Goal: Task Accomplishment & Management: Use online tool/utility

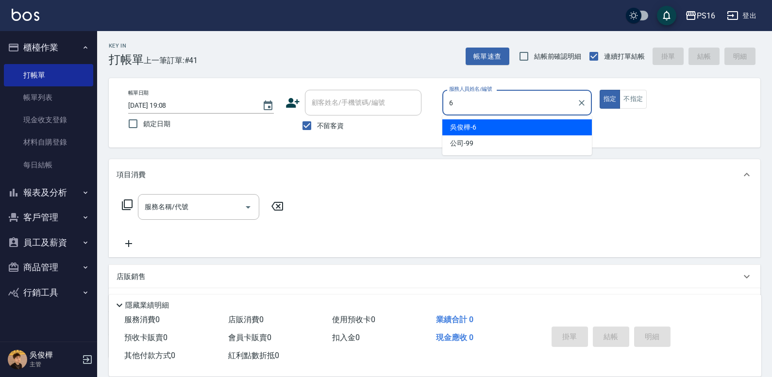
type input "[PERSON_NAME]-6"
type button "true"
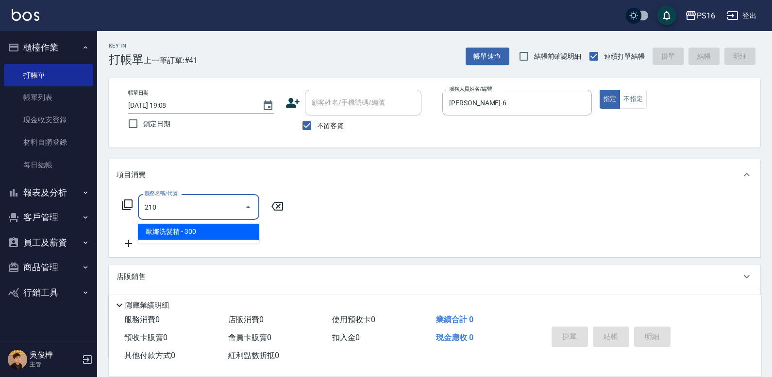
type input "[PERSON_NAME]洗髮精(210)"
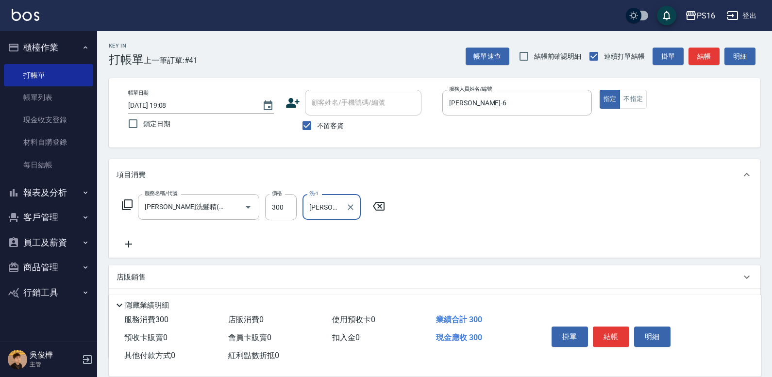
type input "[PERSON_NAME]-21"
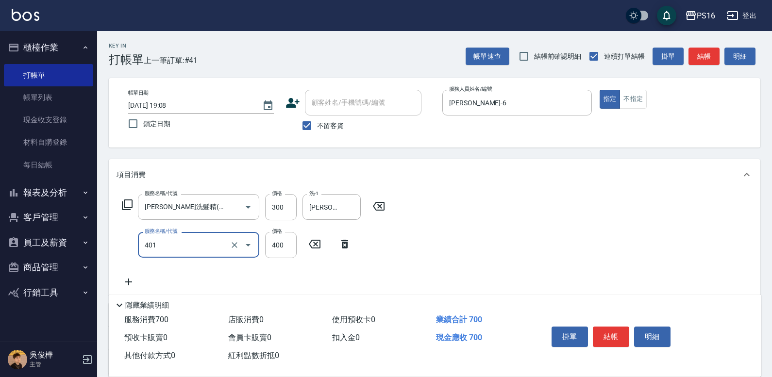
type input "剪髮(401)"
type input "300"
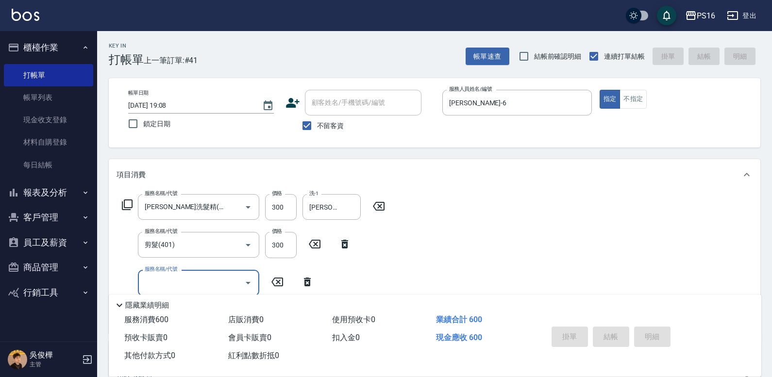
type input "[DATE] 13:38"
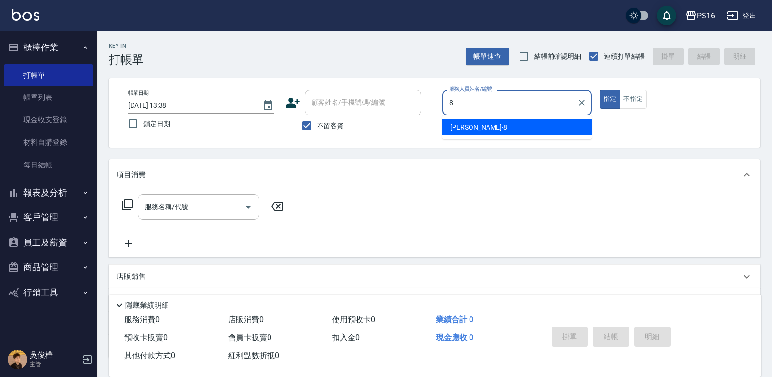
type input "[PERSON_NAME]-8"
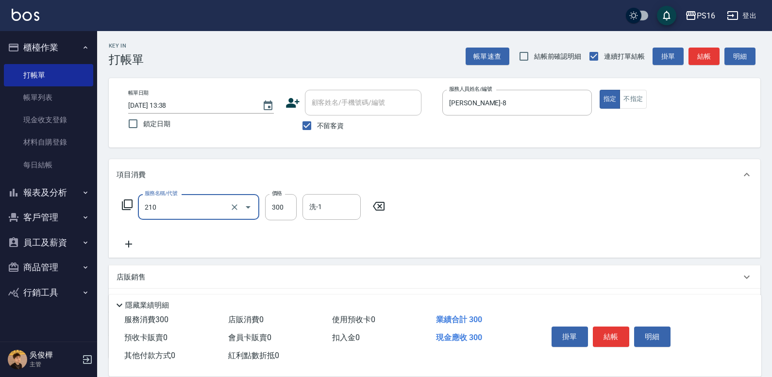
type input "[PERSON_NAME]洗髮精(210)"
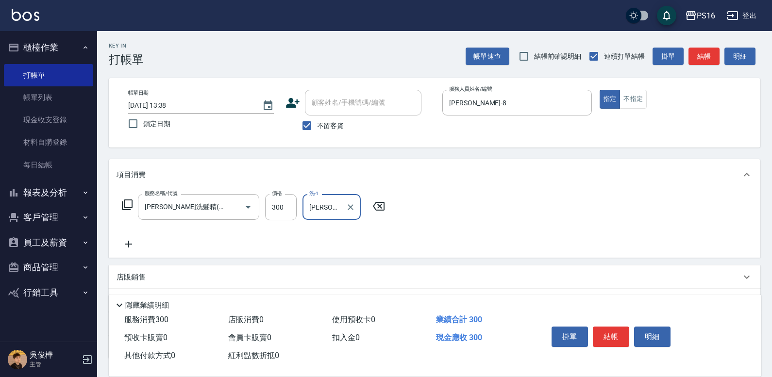
type input "[PERSON_NAME]-24"
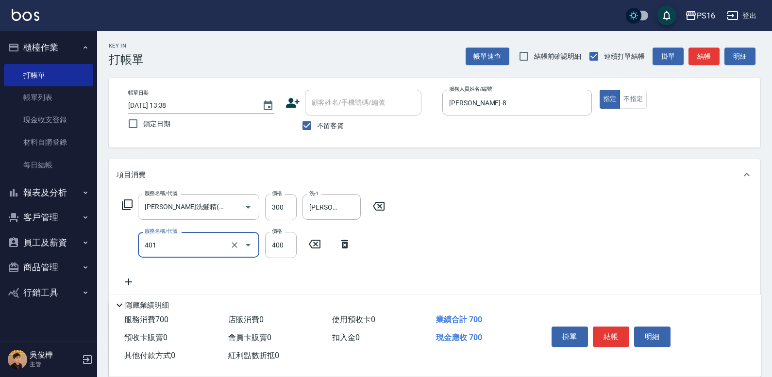
type input "剪髮(401)"
type input "250"
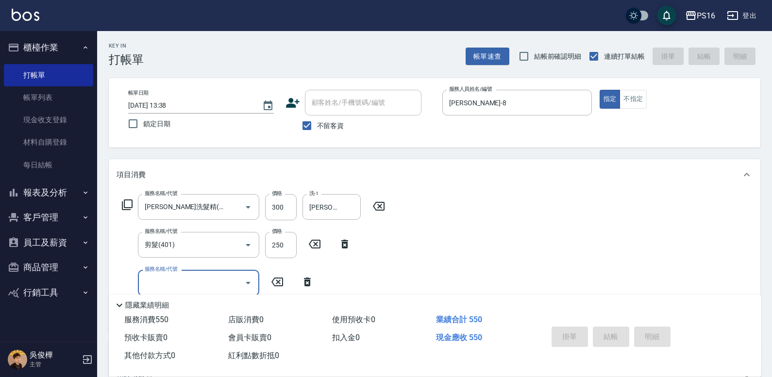
type input "[DATE] 13:39"
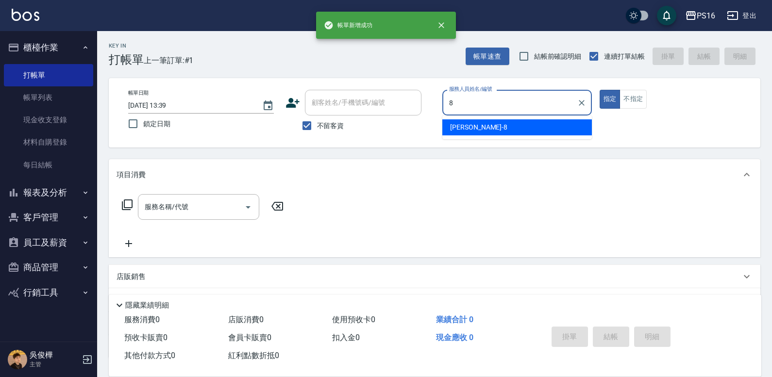
type input "[PERSON_NAME]-8"
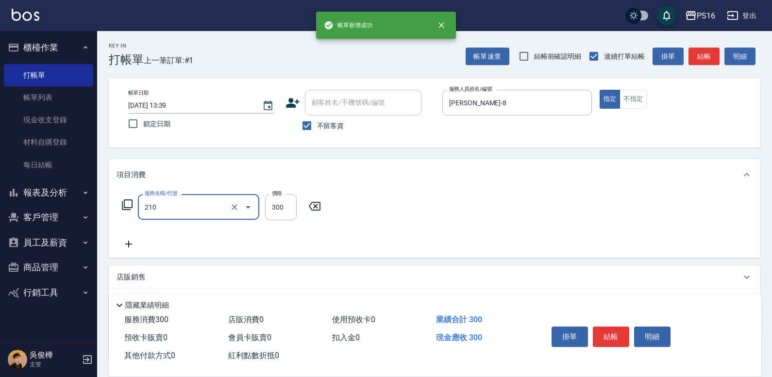
type input "[PERSON_NAME]洗髮精(210)"
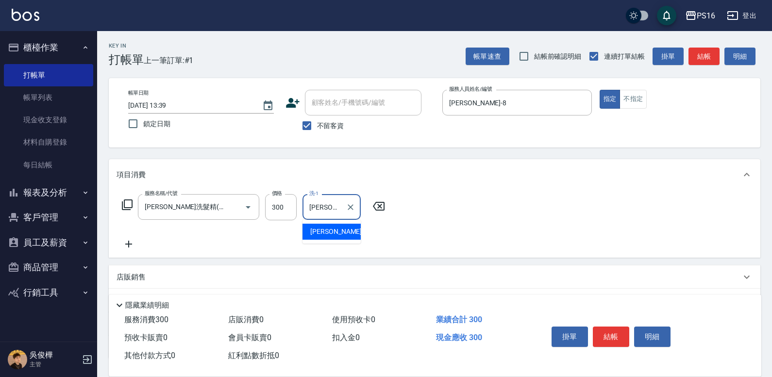
type input "[PERSON_NAME]-21"
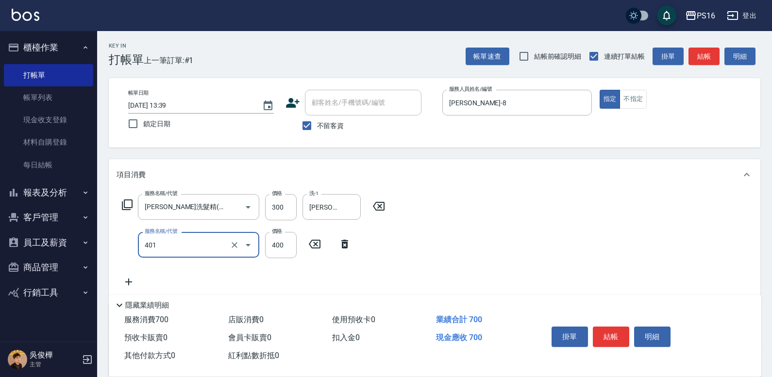
type input "剪髮(401)"
type input "200"
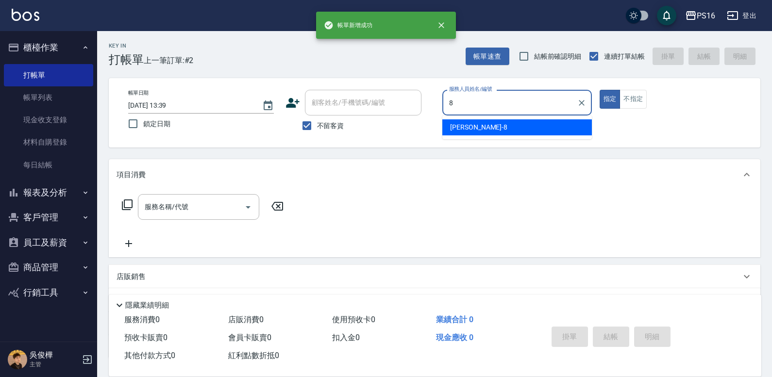
type input "[PERSON_NAME]-8"
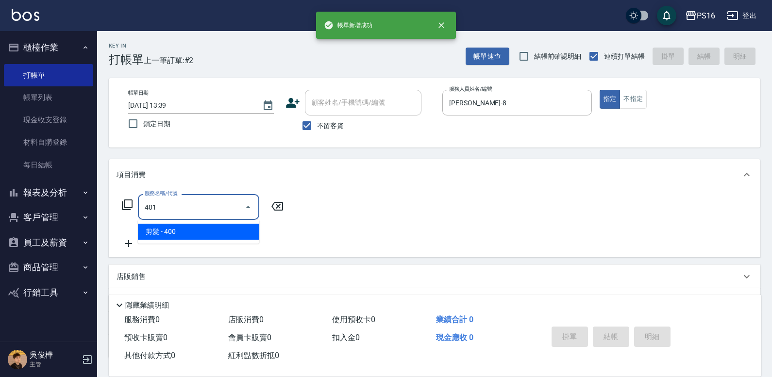
type input "剪髮(401)"
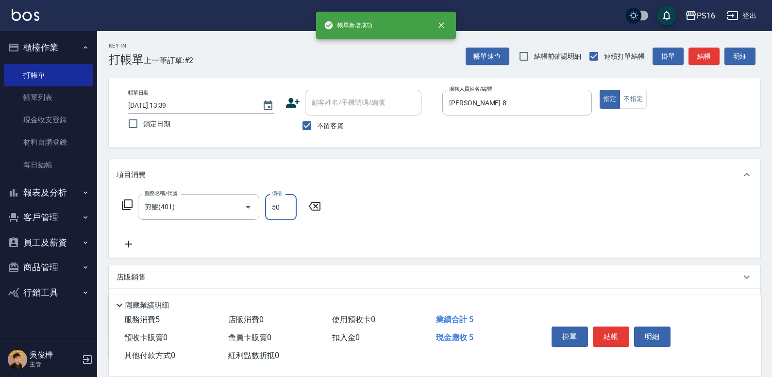
type input "50"
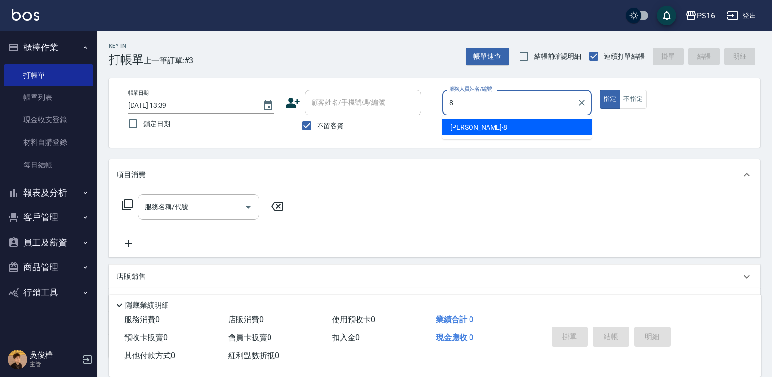
type input "[PERSON_NAME]-8"
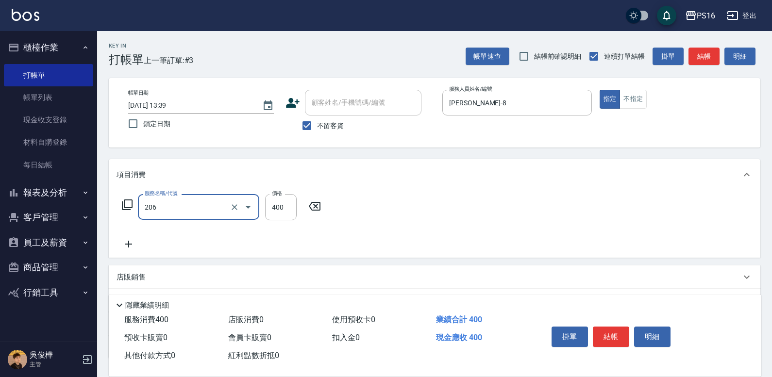
type input "健康洗(206)"
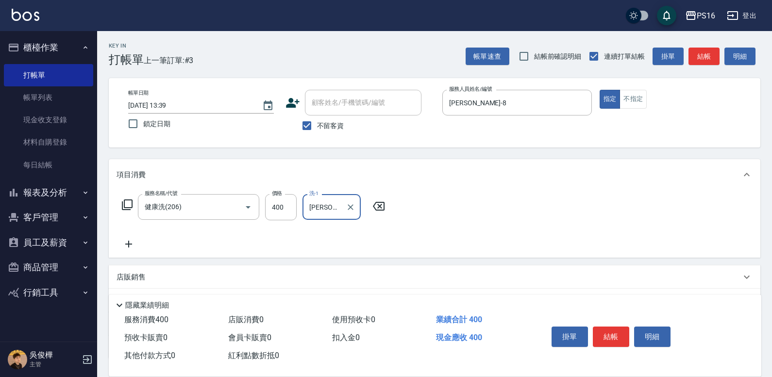
type input "[PERSON_NAME]-28"
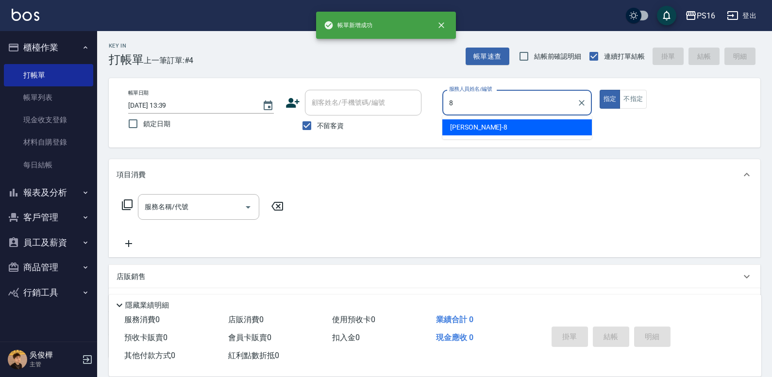
type input "[PERSON_NAME]-8"
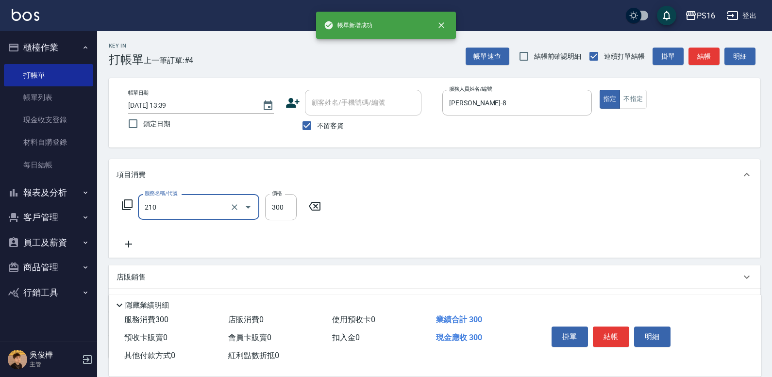
type input "[PERSON_NAME]洗髮精(210)"
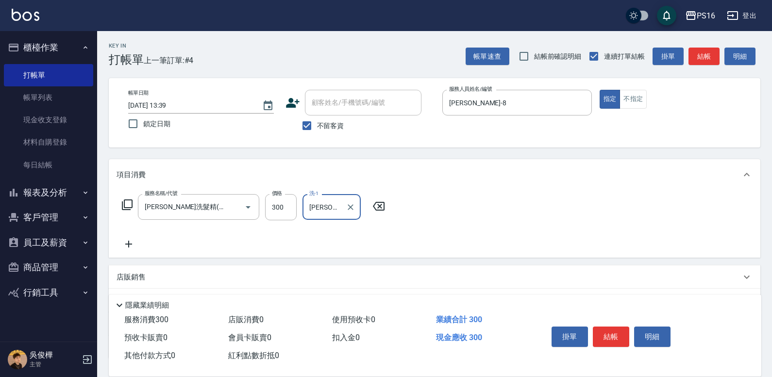
type input "[PERSON_NAME]-24"
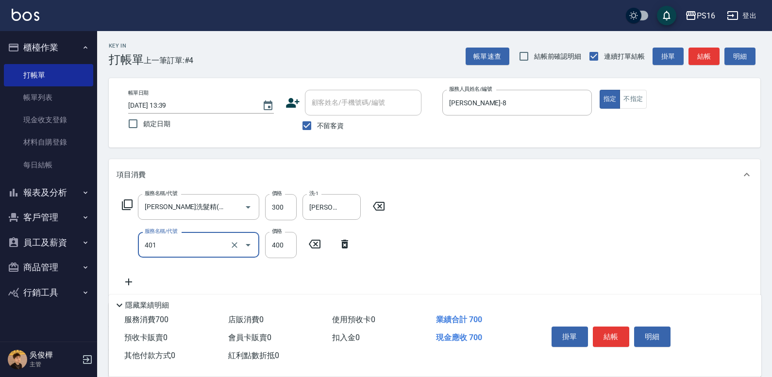
type input "剪髮(401)"
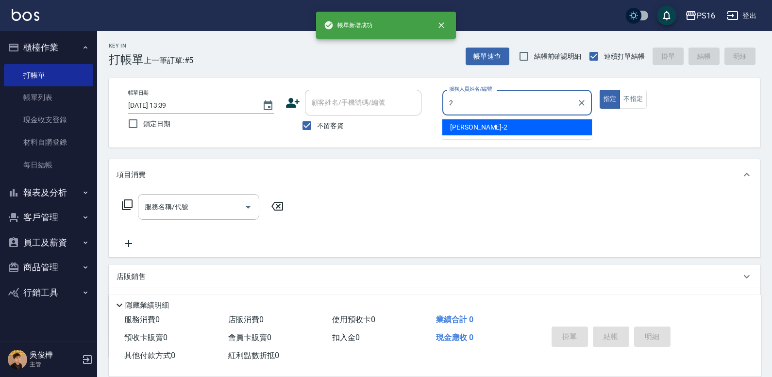
type input "[PERSON_NAME]-2"
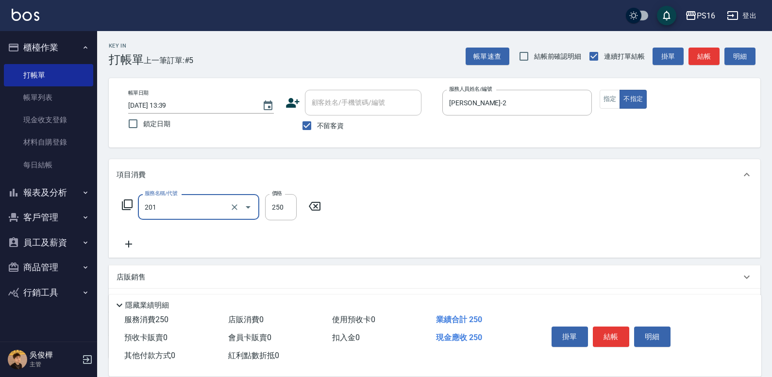
type input "洗髮(201)"
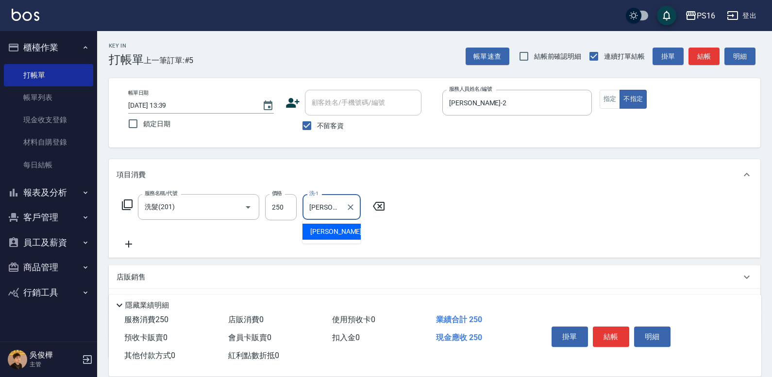
type input "[PERSON_NAME]-20"
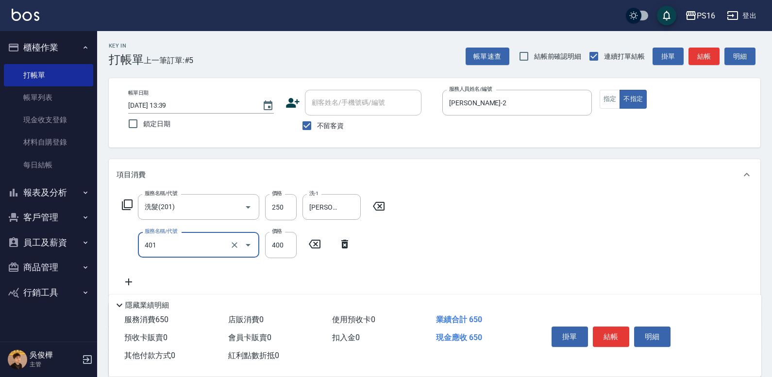
type input "剪髮(401)"
type input "200"
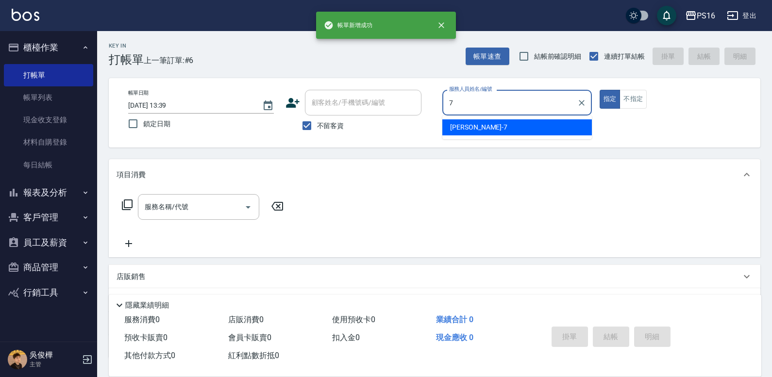
type input "[PERSON_NAME]-7"
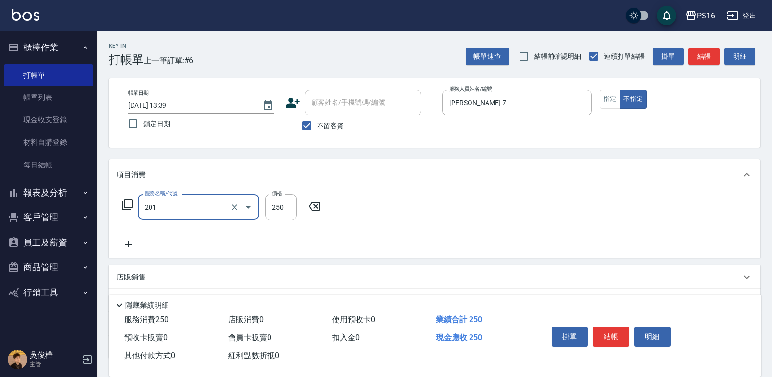
type input "洗髮(201)"
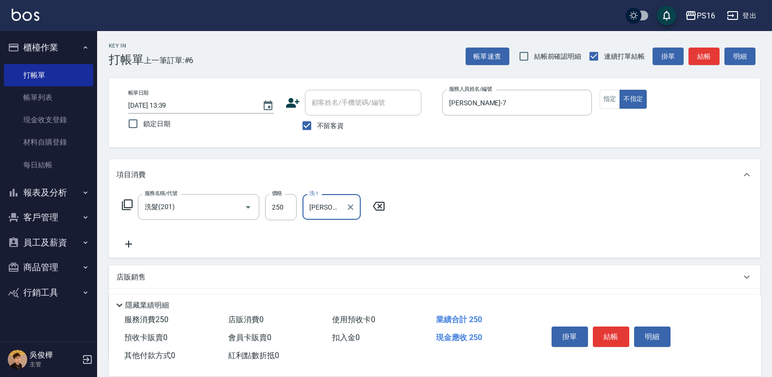
type input "[PERSON_NAME]-21"
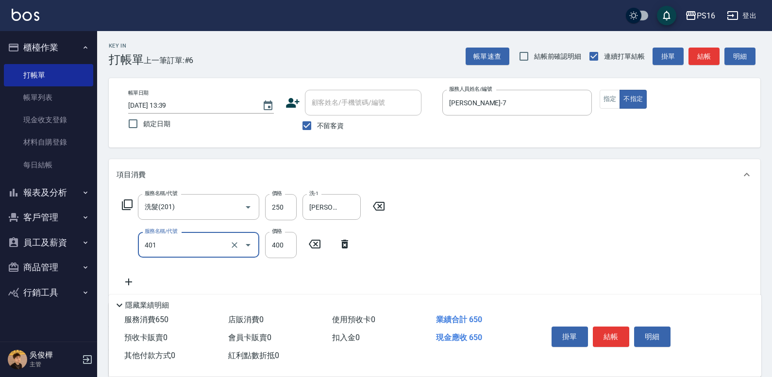
type input "剪髮(401)"
type input "200"
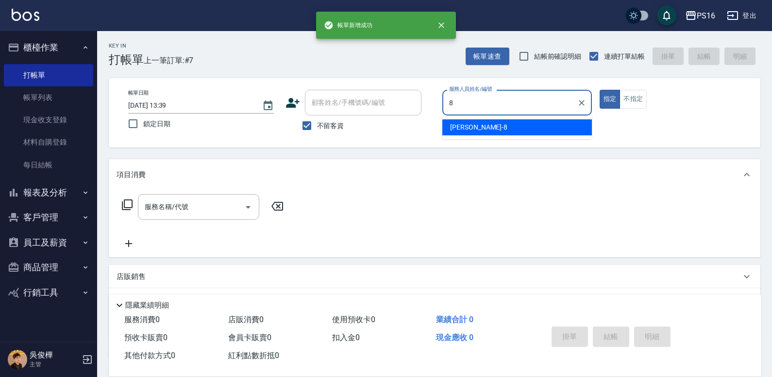
type input "[PERSON_NAME]-8"
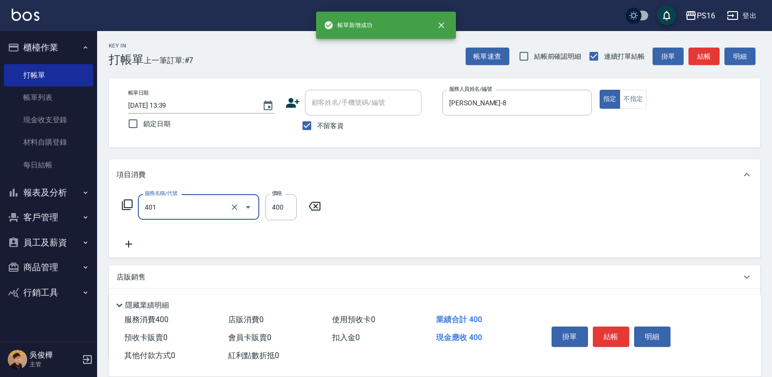
type input "剪髮(401)"
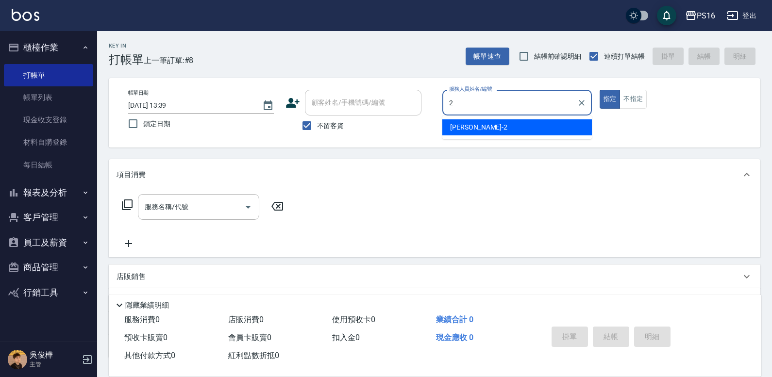
type input "[PERSON_NAME]-2"
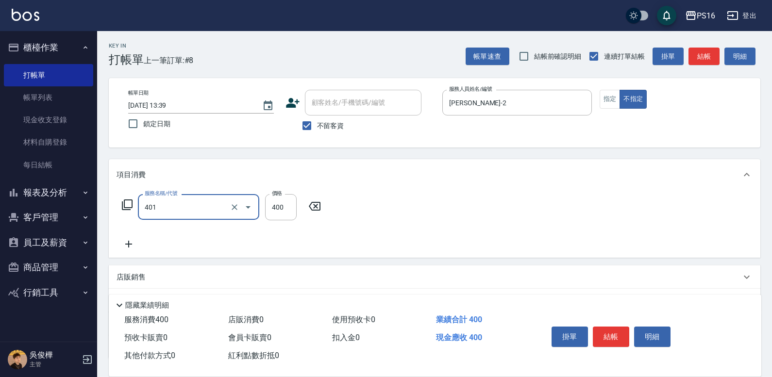
type input "剪髮(401)"
type input "150"
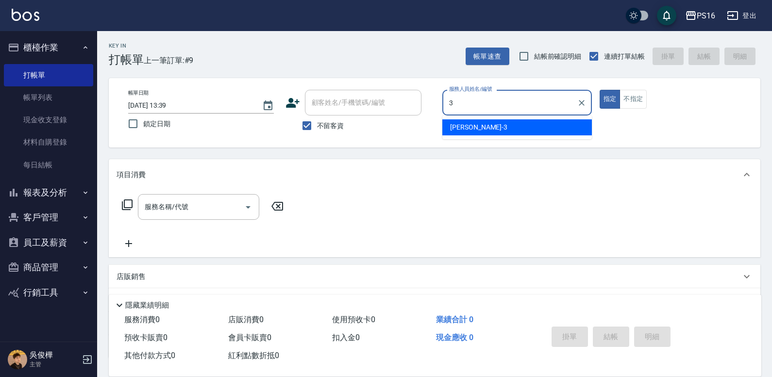
type input "[PERSON_NAME]-3"
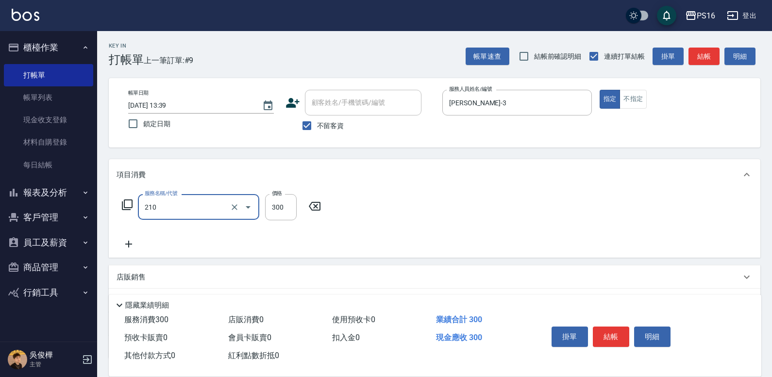
type input "[PERSON_NAME]洗髮精(210)"
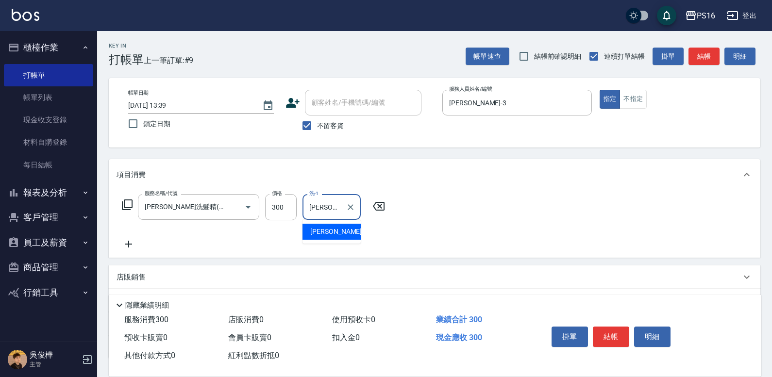
type input "[PERSON_NAME]-24"
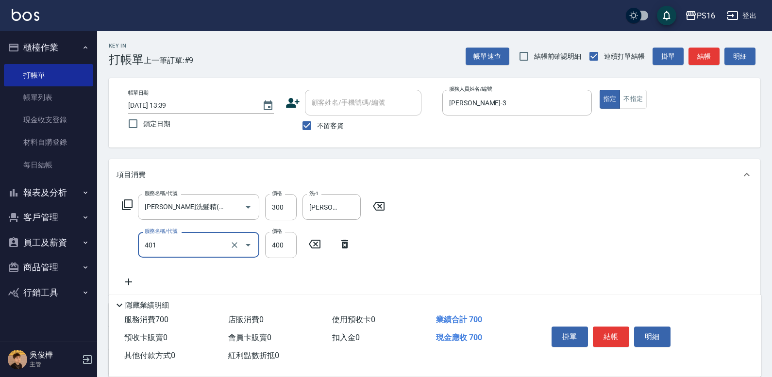
type input "剪髮(401)"
type input "200"
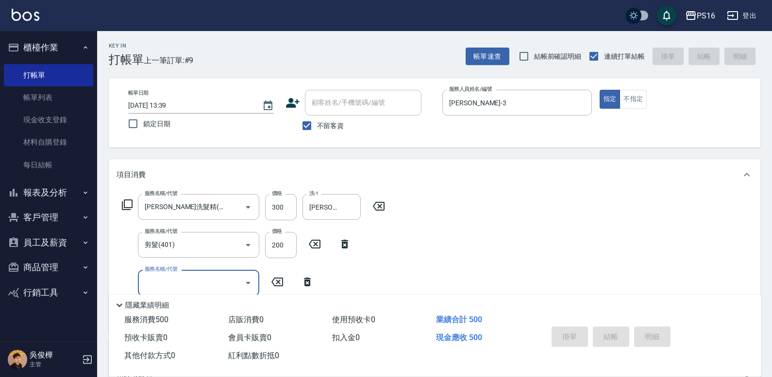
type input "[DATE] 13:40"
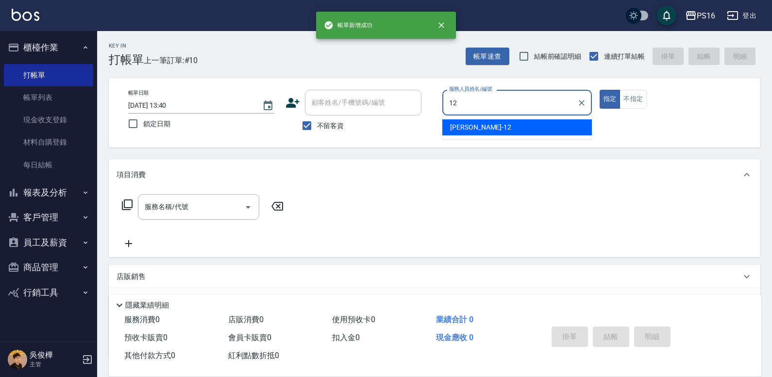
type input "[PERSON_NAME]-12"
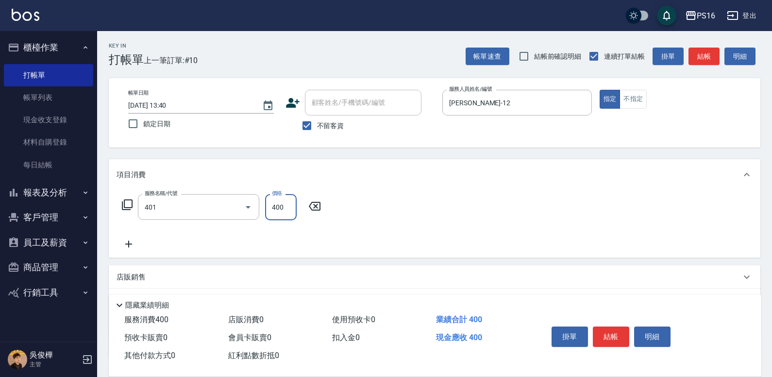
type input "剪髮(401)"
type input "200"
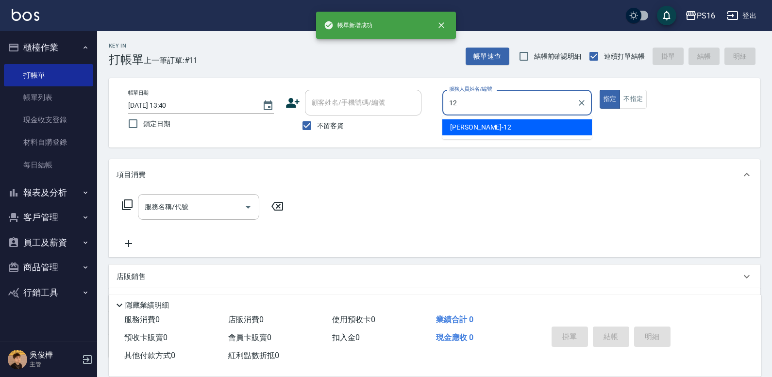
type input "[PERSON_NAME]-12"
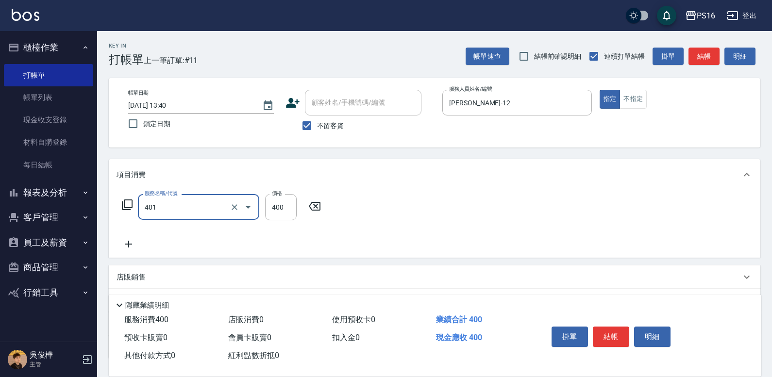
type input "剪髮(401)"
type input "200"
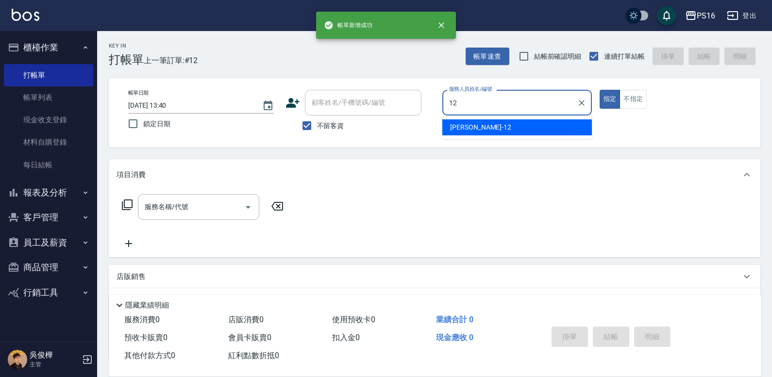
type input "[PERSON_NAME]-12"
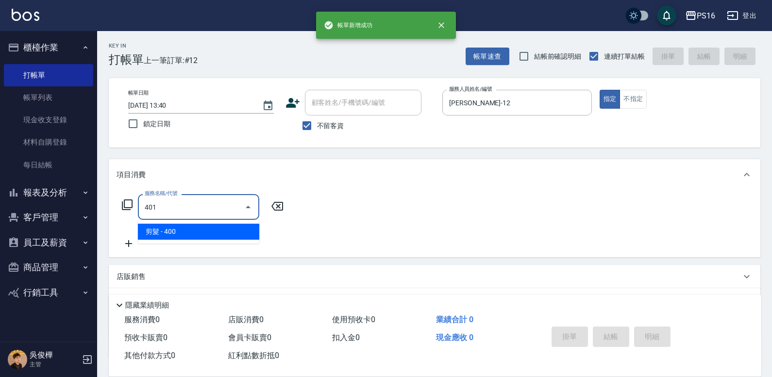
type input "剪髮(401)"
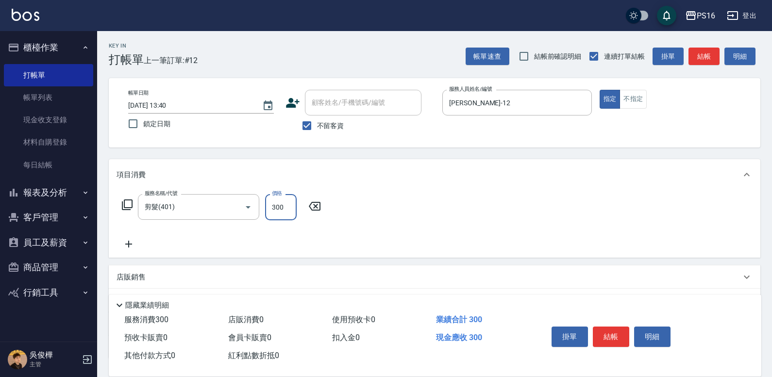
type input "300"
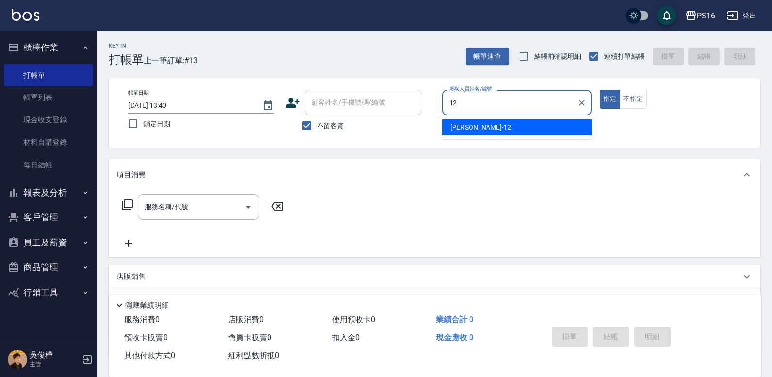
type input "[PERSON_NAME]-12"
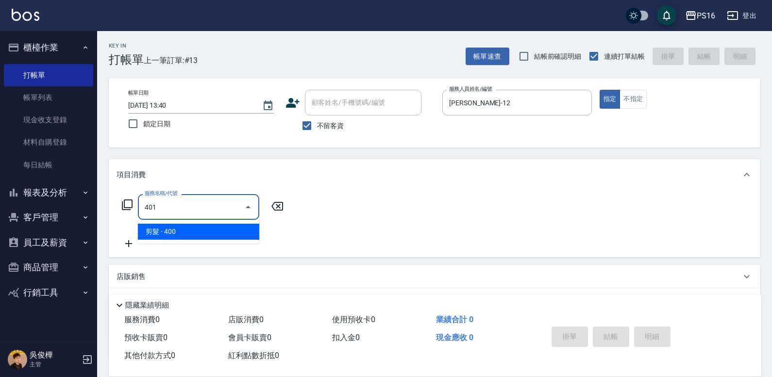
type input "剪髮(401)"
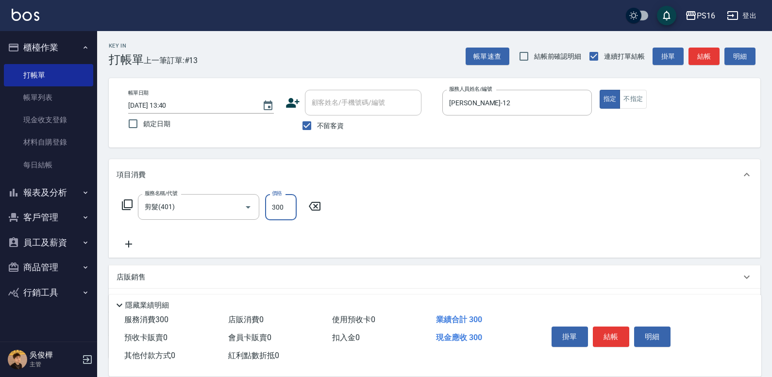
type input "300"
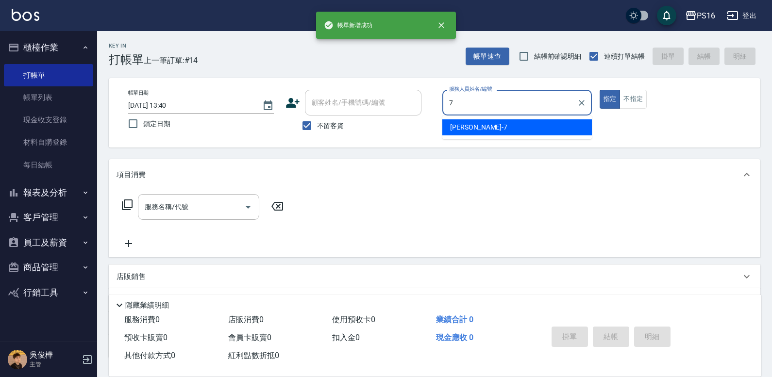
type input "[PERSON_NAME]-7"
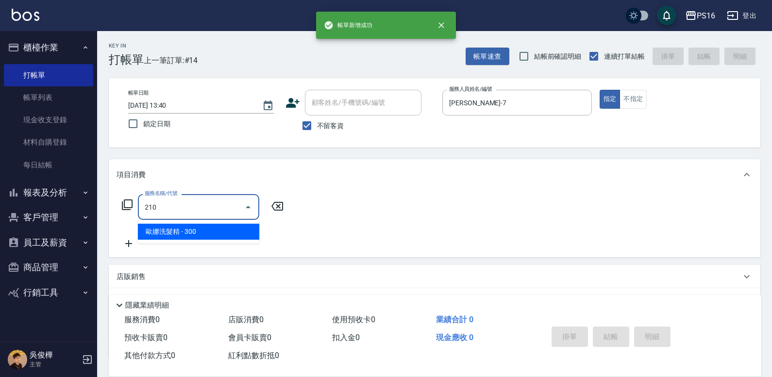
type input "[PERSON_NAME]洗髮精(210)"
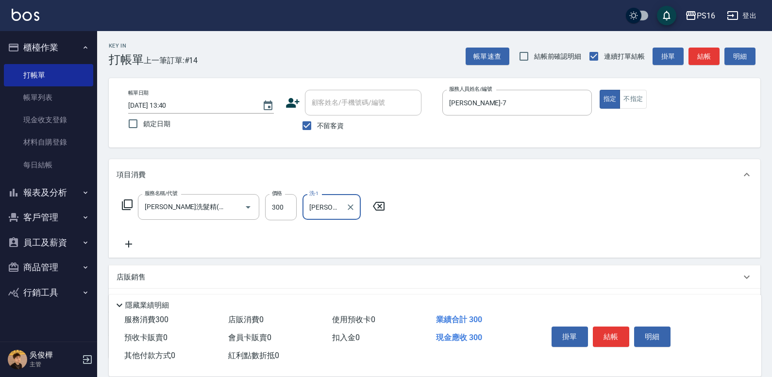
type input "[PERSON_NAME]-20"
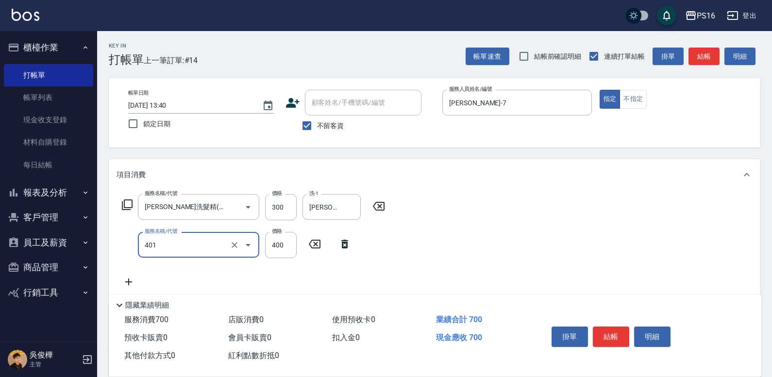
type input "剪髮(401)"
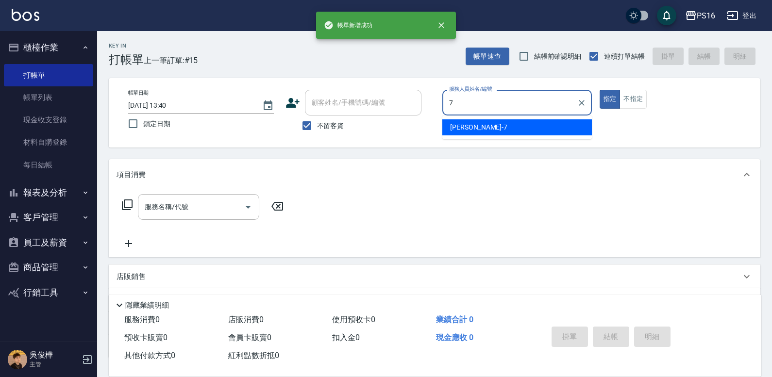
type input "[PERSON_NAME]-7"
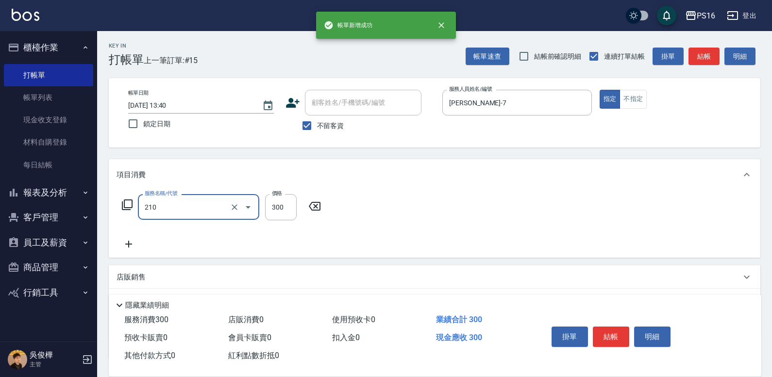
type input "[PERSON_NAME]洗髮精(210)"
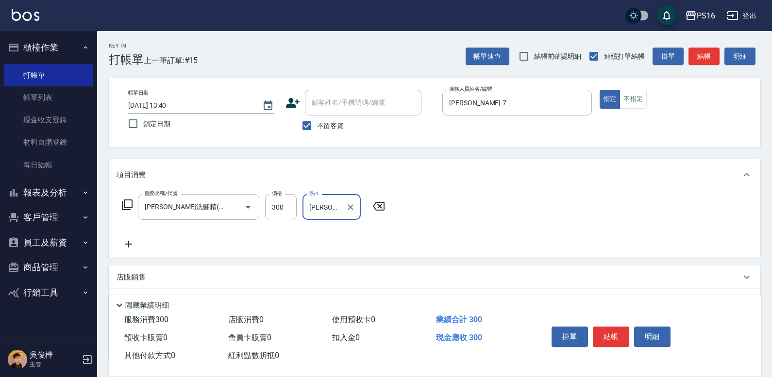
type input "[PERSON_NAME]-21"
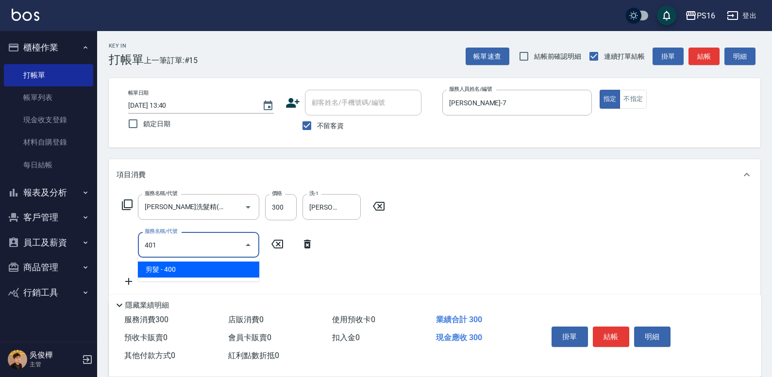
type input "剪髮(401)"
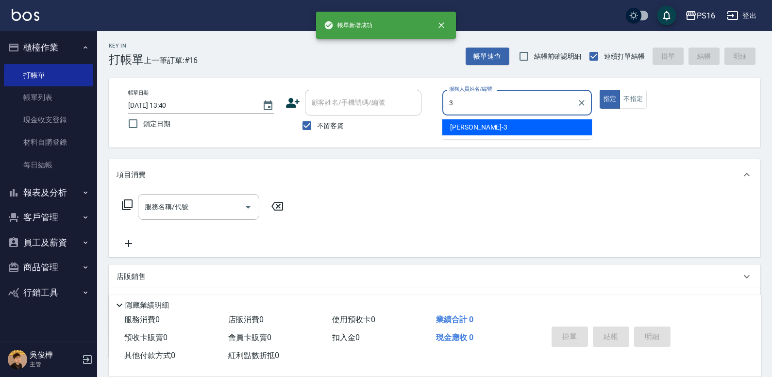
type input "[PERSON_NAME]-3"
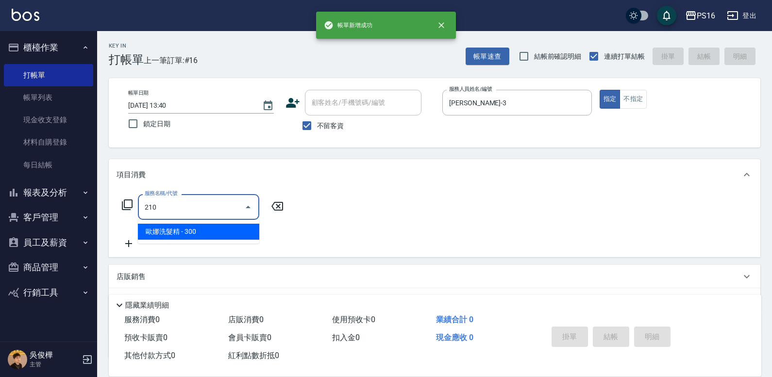
type input "[PERSON_NAME]洗髮精(210)"
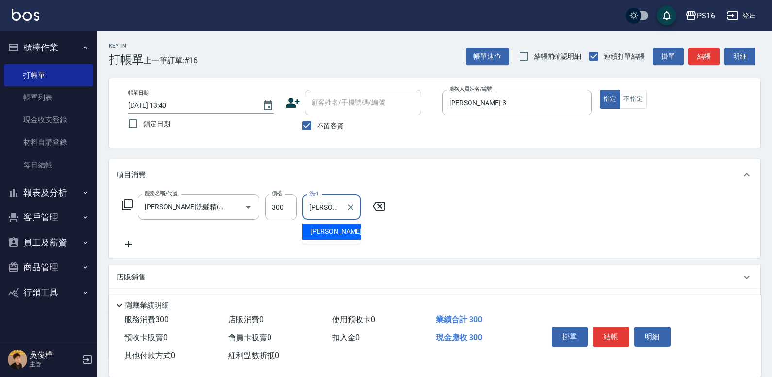
type input "[PERSON_NAME]-3"
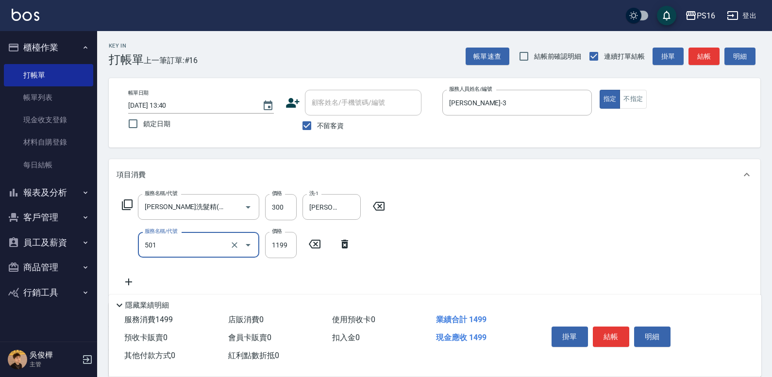
type input "染髮(501)"
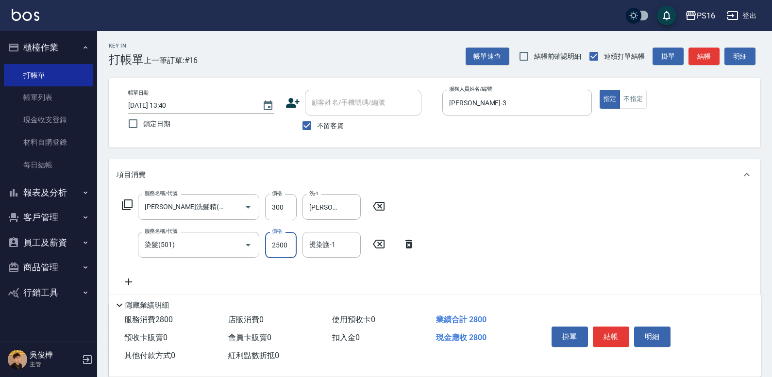
type input "2500"
type input "[PERSON_NAME]-3"
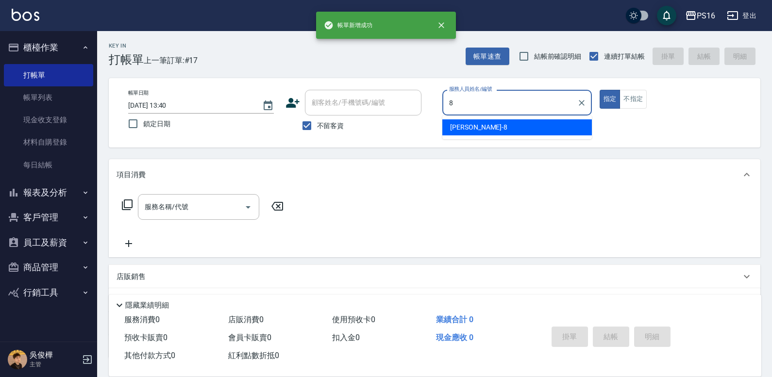
type input "[PERSON_NAME]-8"
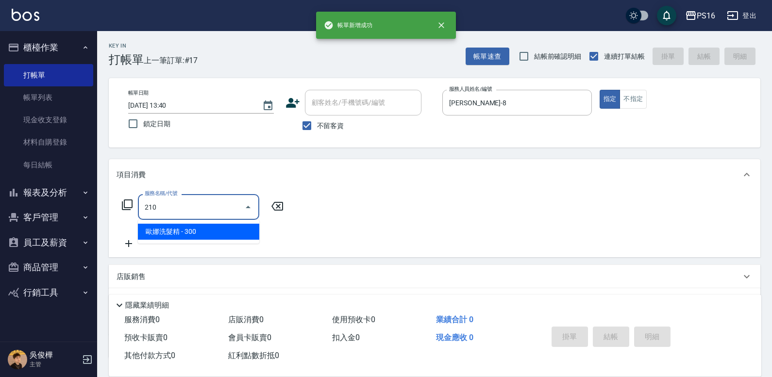
type input "[PERSON_NAME]洗髮精(210)"
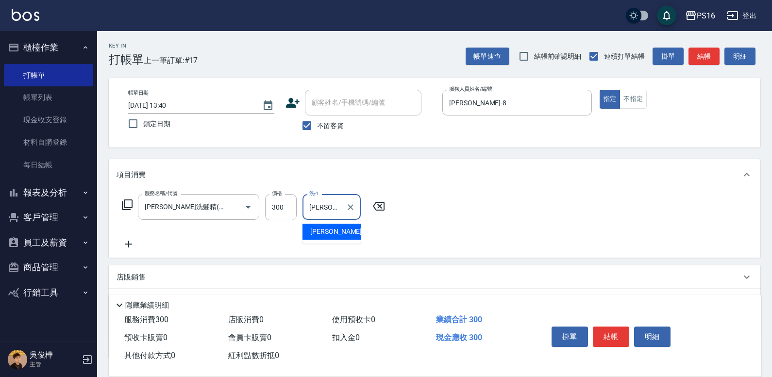
type input "[PERSON_NAME]-20"
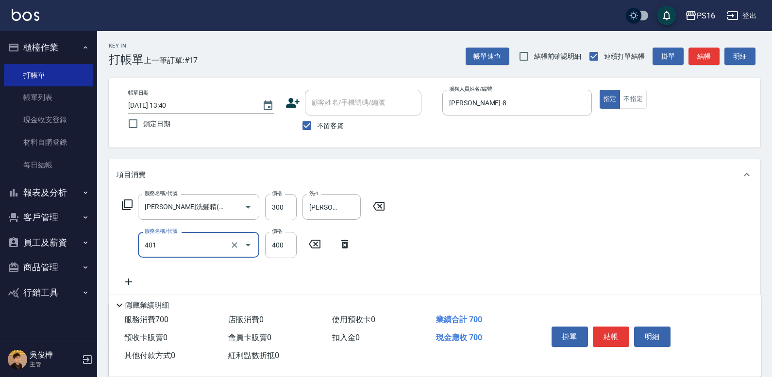
type input "剪髮(401)"
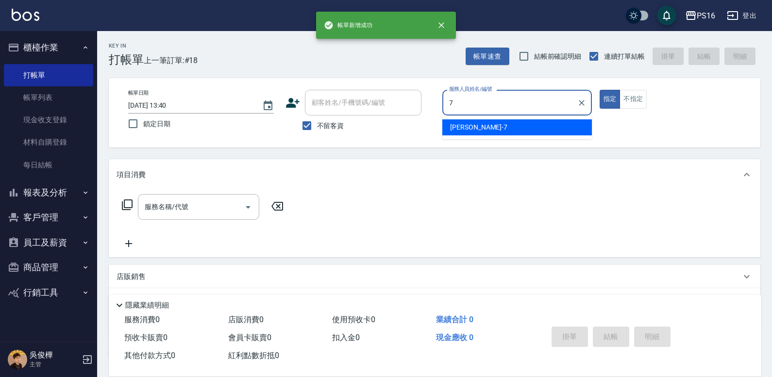
type input "[PERSON_NAME]-7"
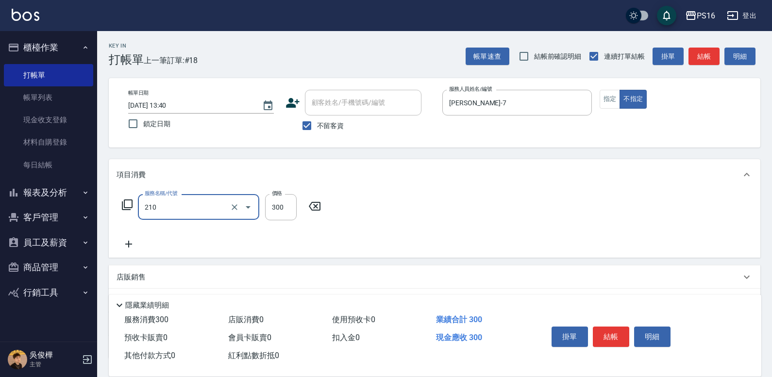
type input "[PERSON_NAME]洗髮精(210)"
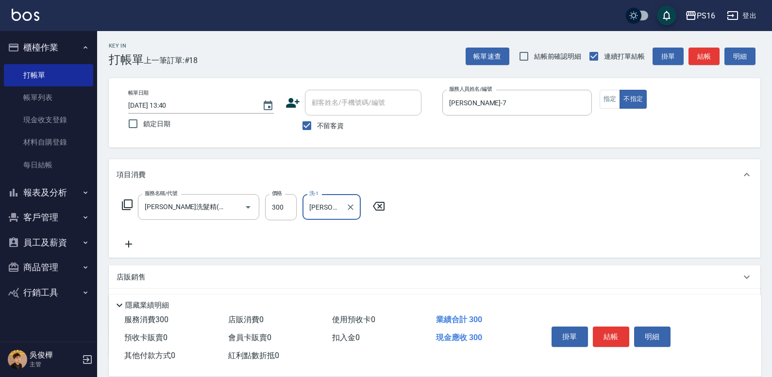
type input "[PERSON_NAME]-21"
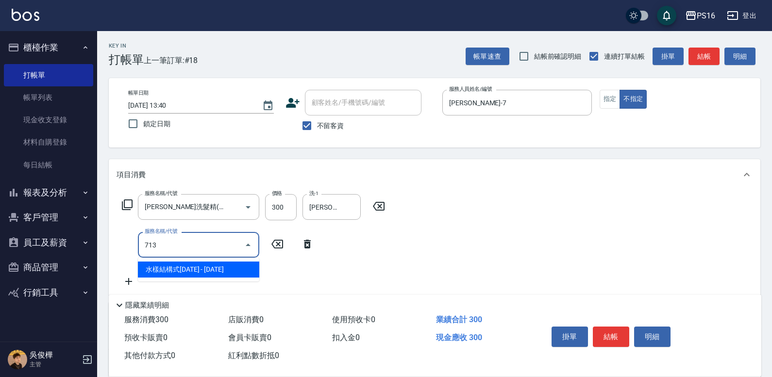
type input "水樣結構式1200(713)"
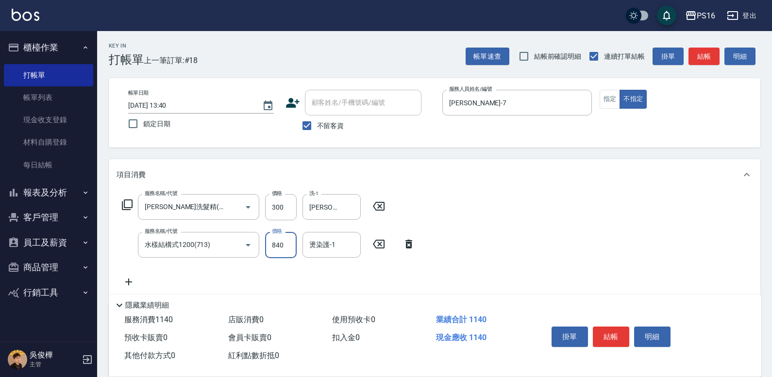
type input "840"
type input "[PERSON_NAME]-21"
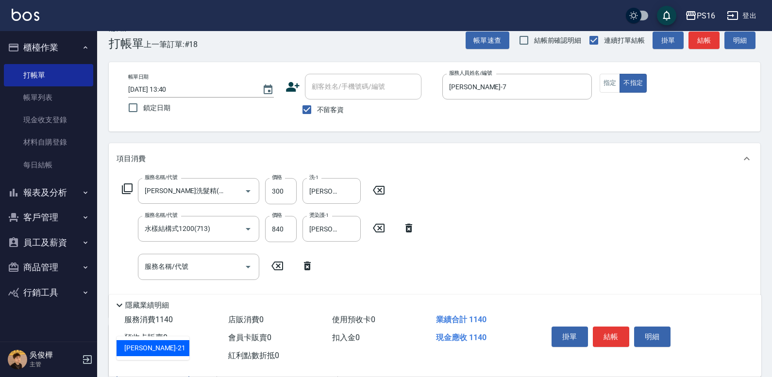
type input "[PERSON_NAME]-21"
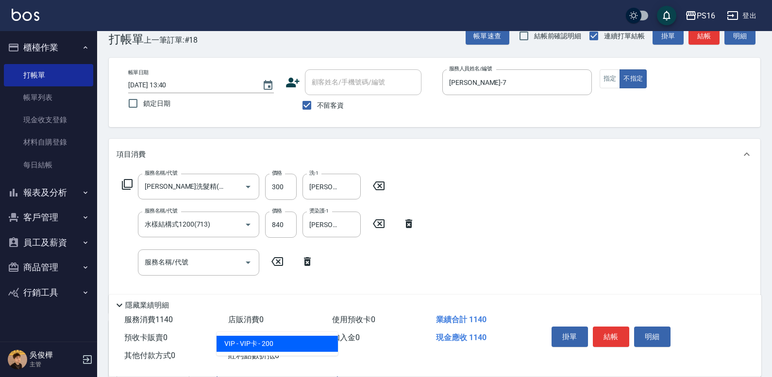
type input "VIP卡"
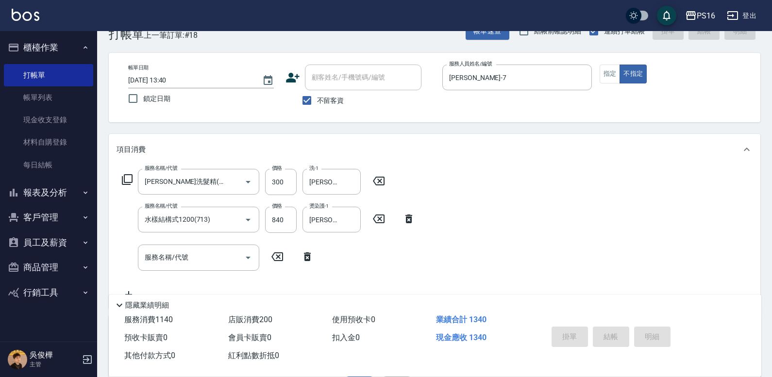
type input "[DATE] 13:41"
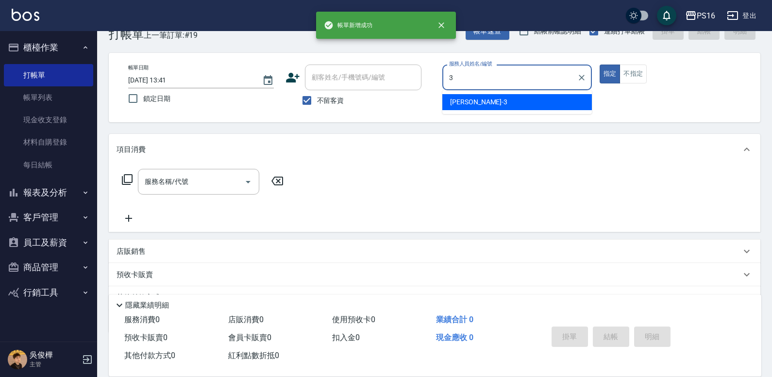
type input "[PERSON_NAME]-3"
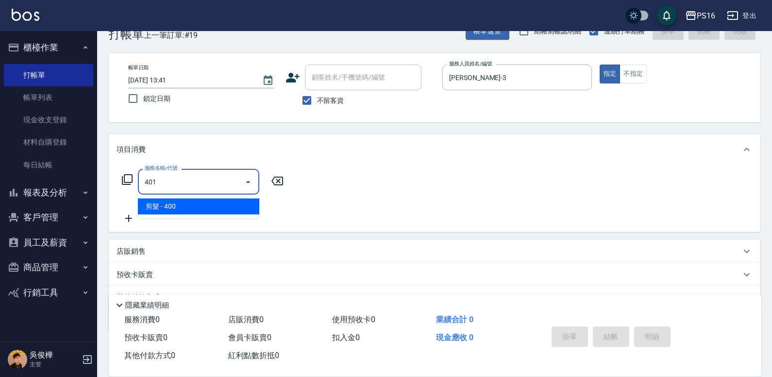
type input "剪髮(401)"
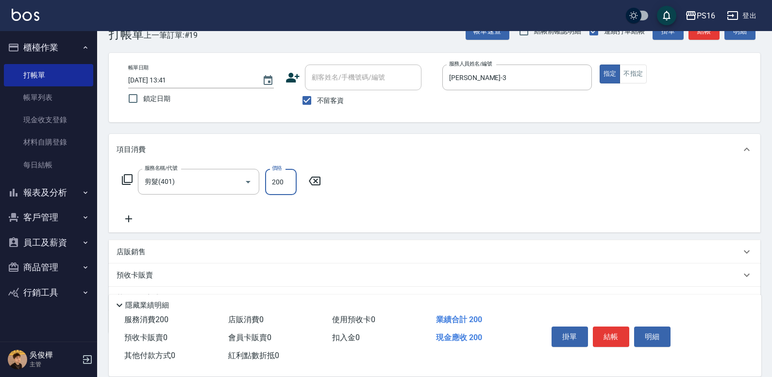
type input "200"
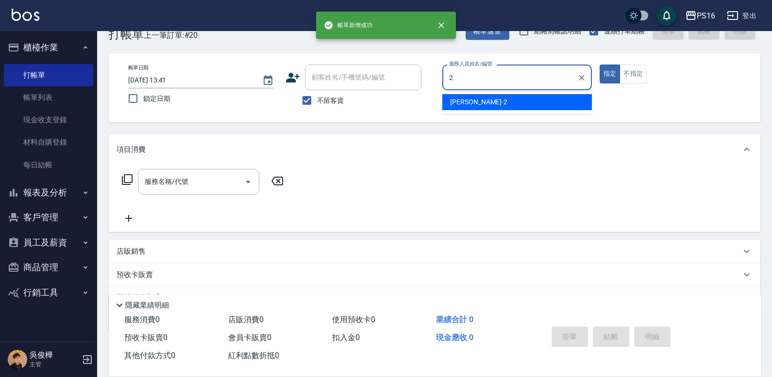
type input "[PERSON_NAME]-2"
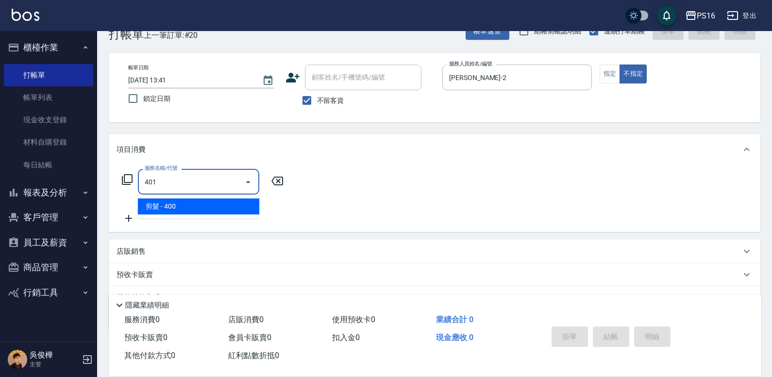
type input "剪髮(401)"
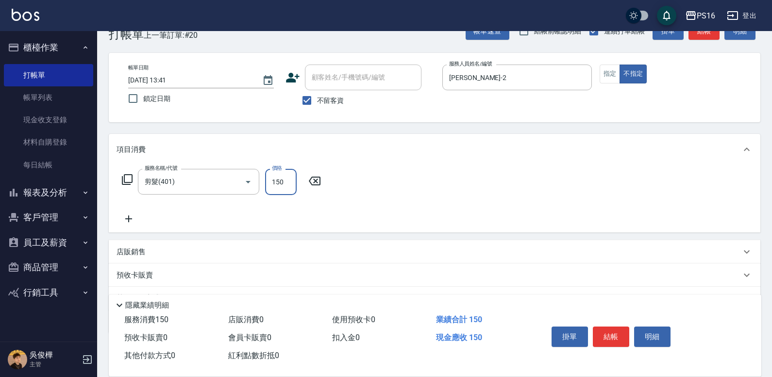
type input "150"
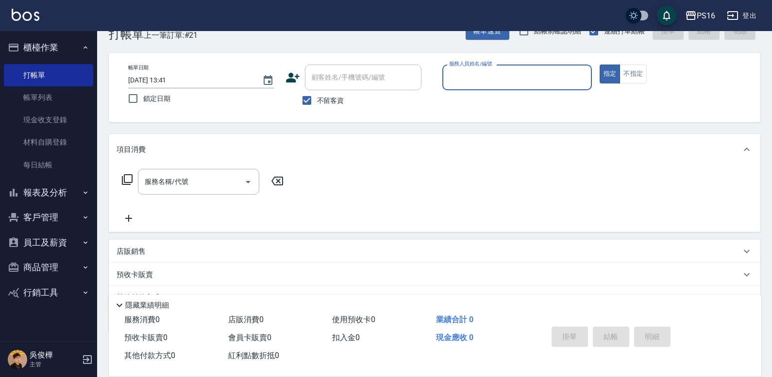
scroll to position [0, 0]
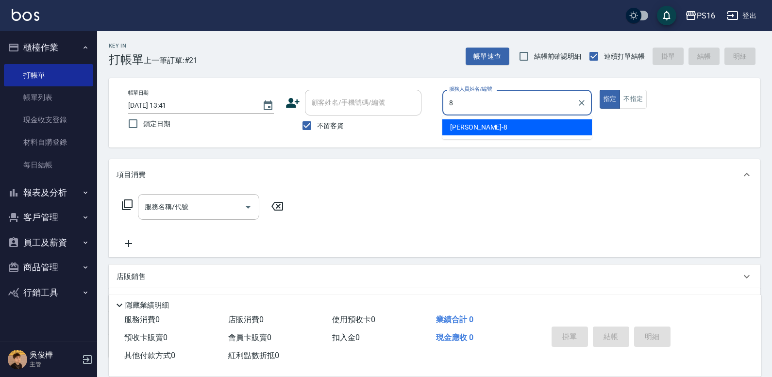
type input "[PERSON_NAME]-8"
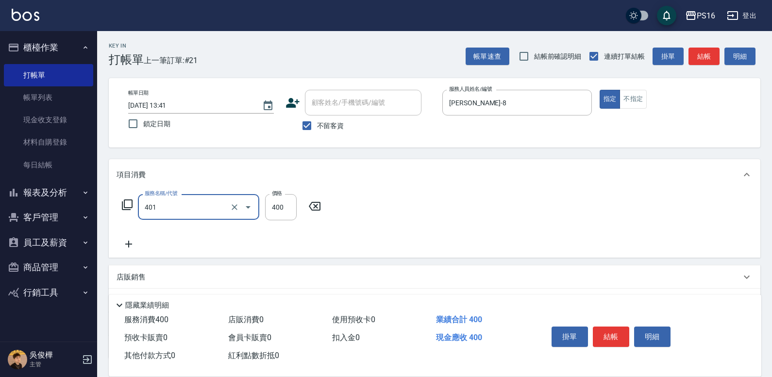
type input "剪髮(401)"
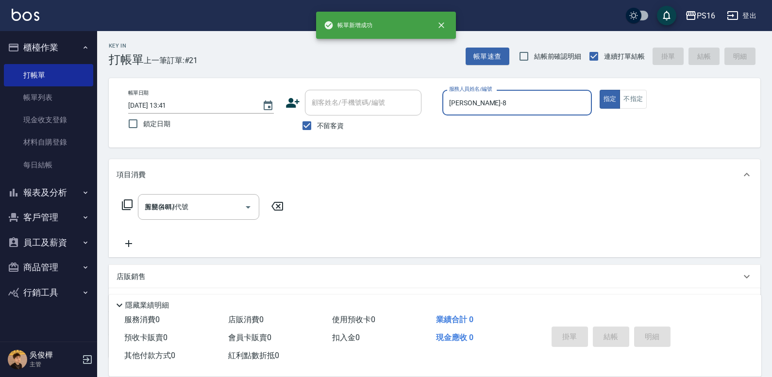
type input "[DATE] 13:49"
